Goal: Use online tool/utility

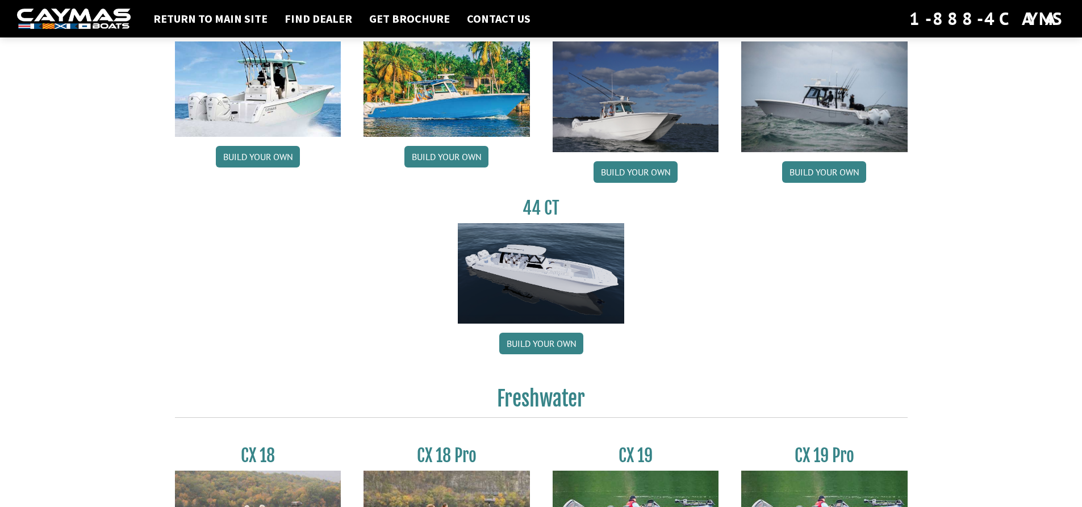
scroll to position [681, 0]
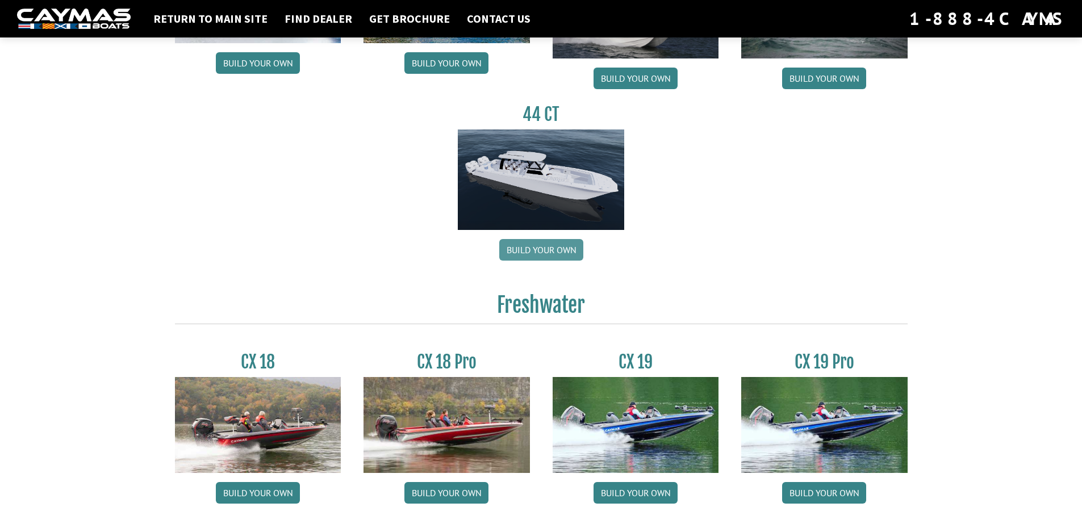
click at [551, 251] on link "Build your own" at bounding box center [541, 250] width 84 height 22
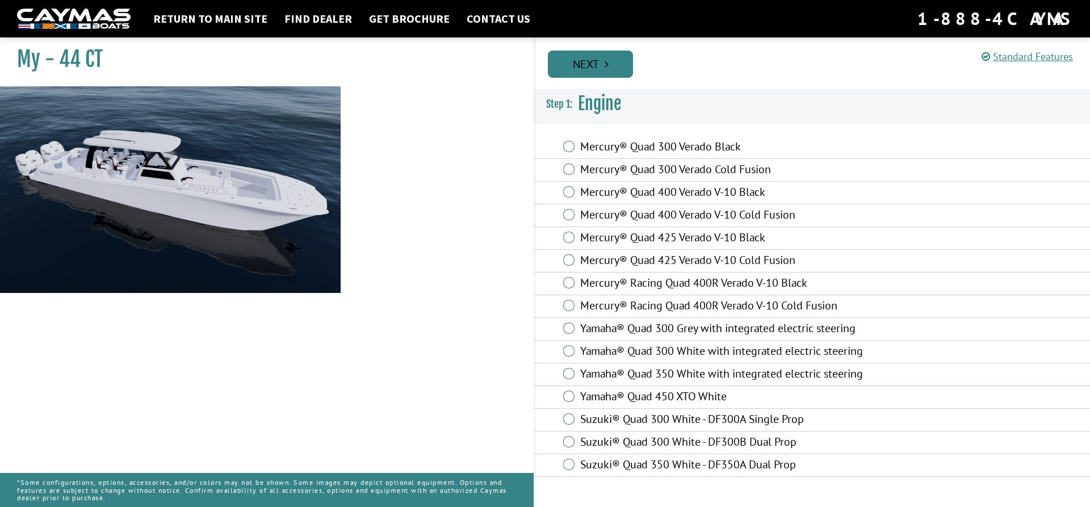
click at [587, 61] on link "Next" at bounding box center [590, 64] width 85 height 27
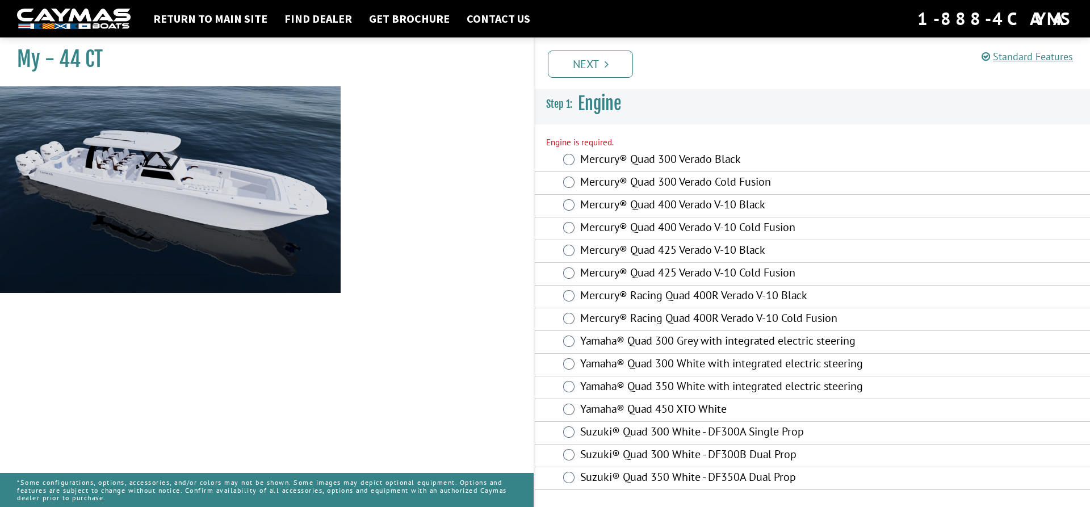
click at [575, 268] on div "Mercury® Quad 425 Verado V-10 Cold Fusion" at bounding box center [812, 274] width 555 height 23
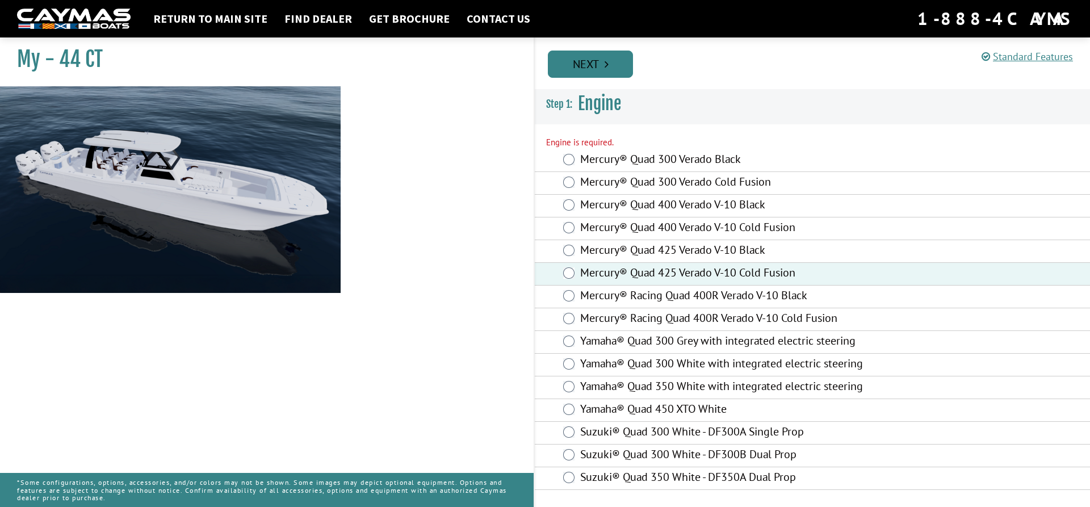
click at [594, 68] on link "Next" at bounding box center [590, 64] width 85 height 27
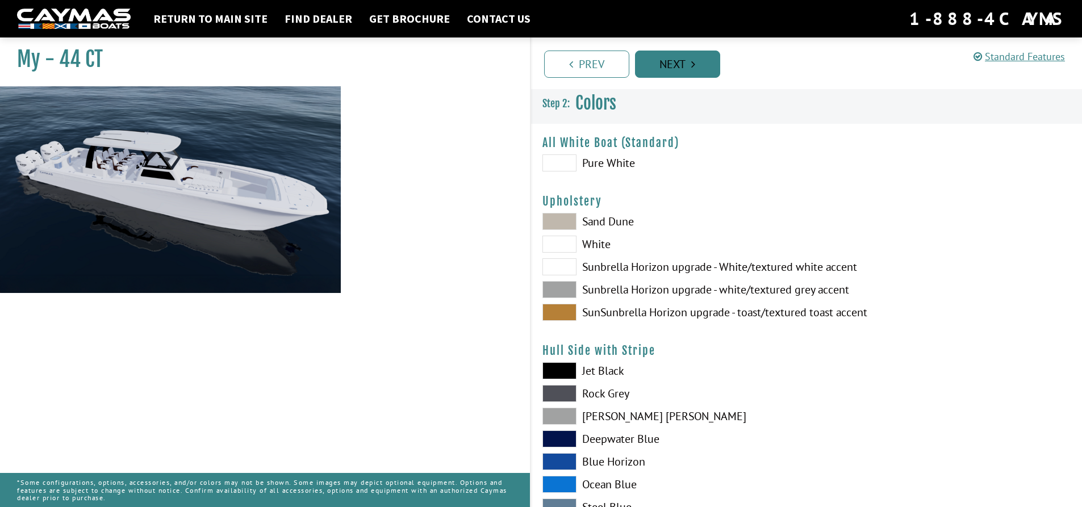
click at [660, 61] on link "Next" at bounding box center [677, 64] width 85 height 27
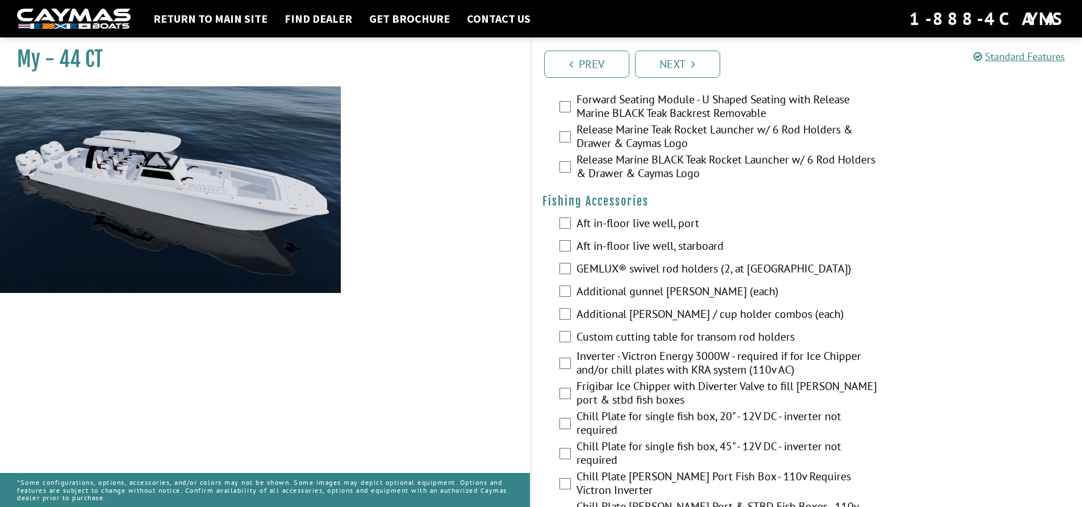
scroll to position [1192, 0]
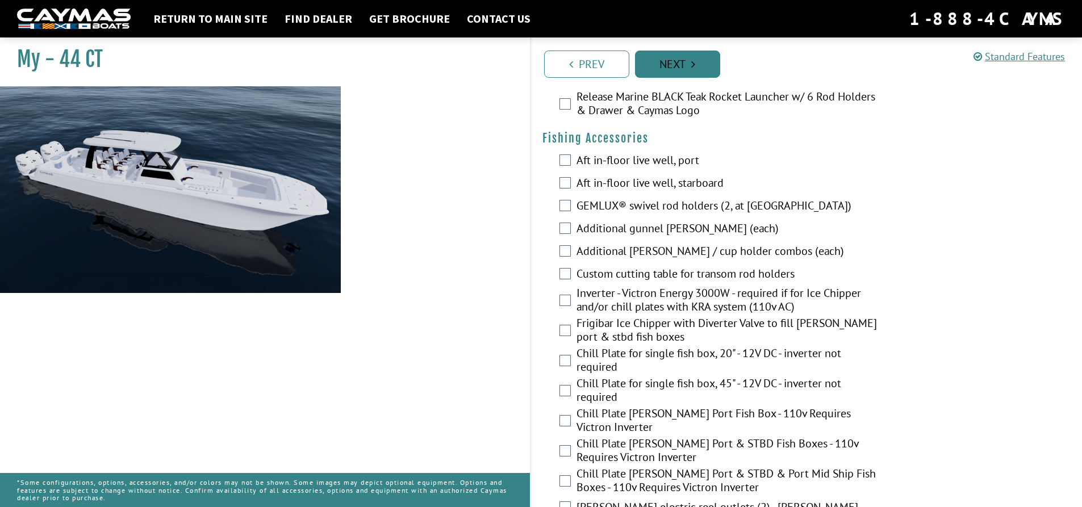
click at [685, 74] on link "Next" at bounding box center [677, 64] width 85 height 27
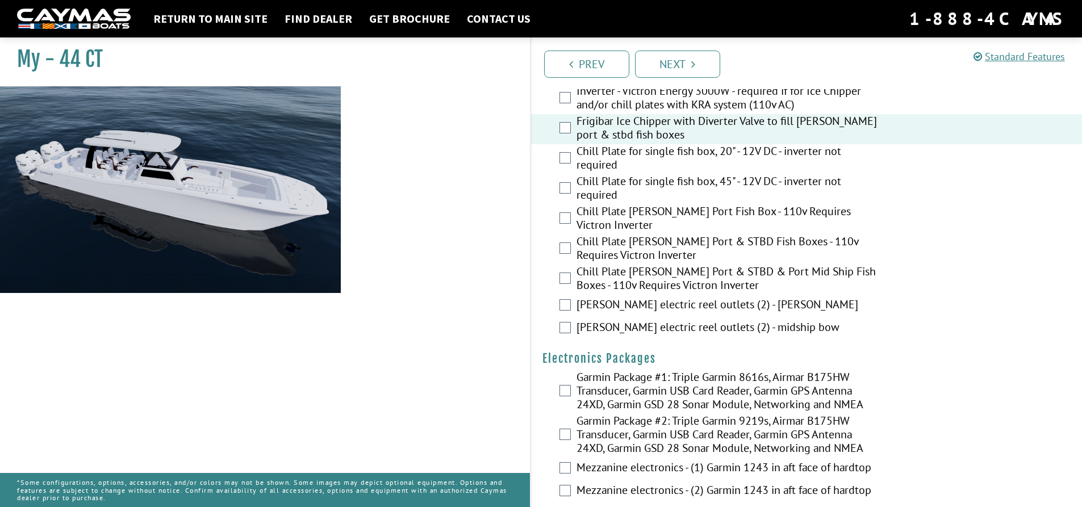
scroll to position [1297, 0]
